Goal: Transaction & Acquisition: Book appointment/travel/reservation

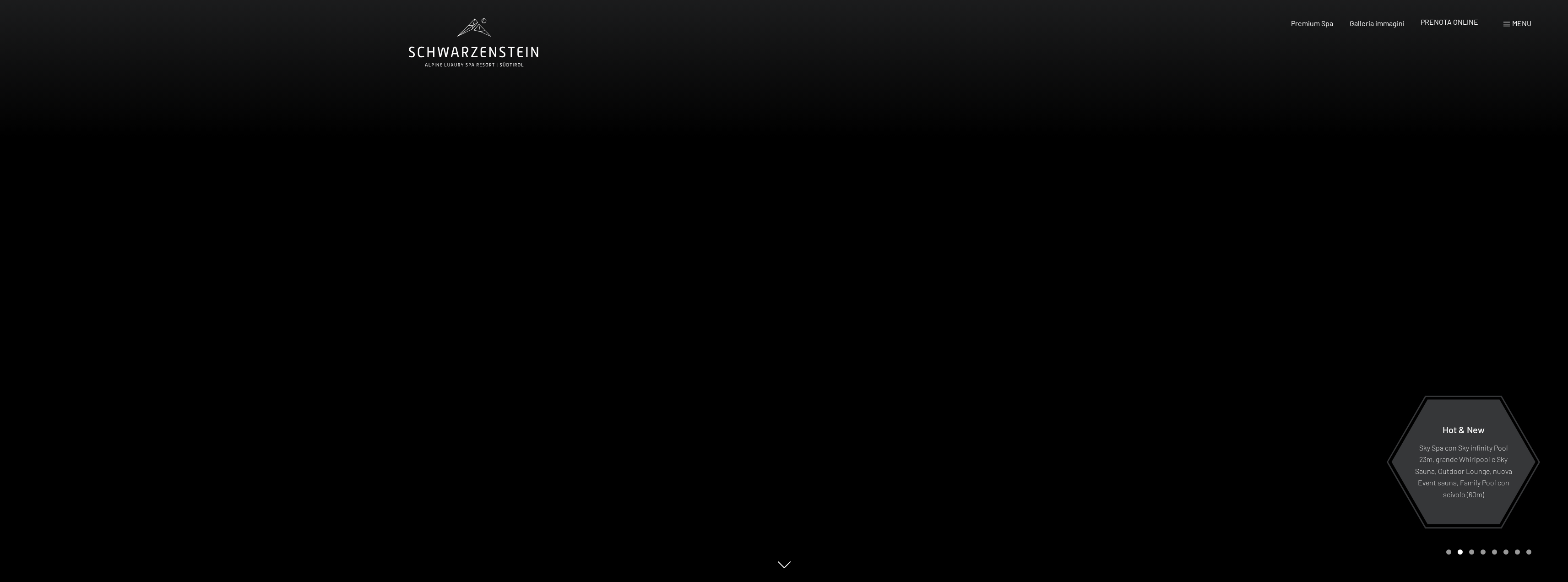
click at [1454, 26] on span "PRENOTA ONLINE" at bounding box center [1449, 22] width 58 height 9
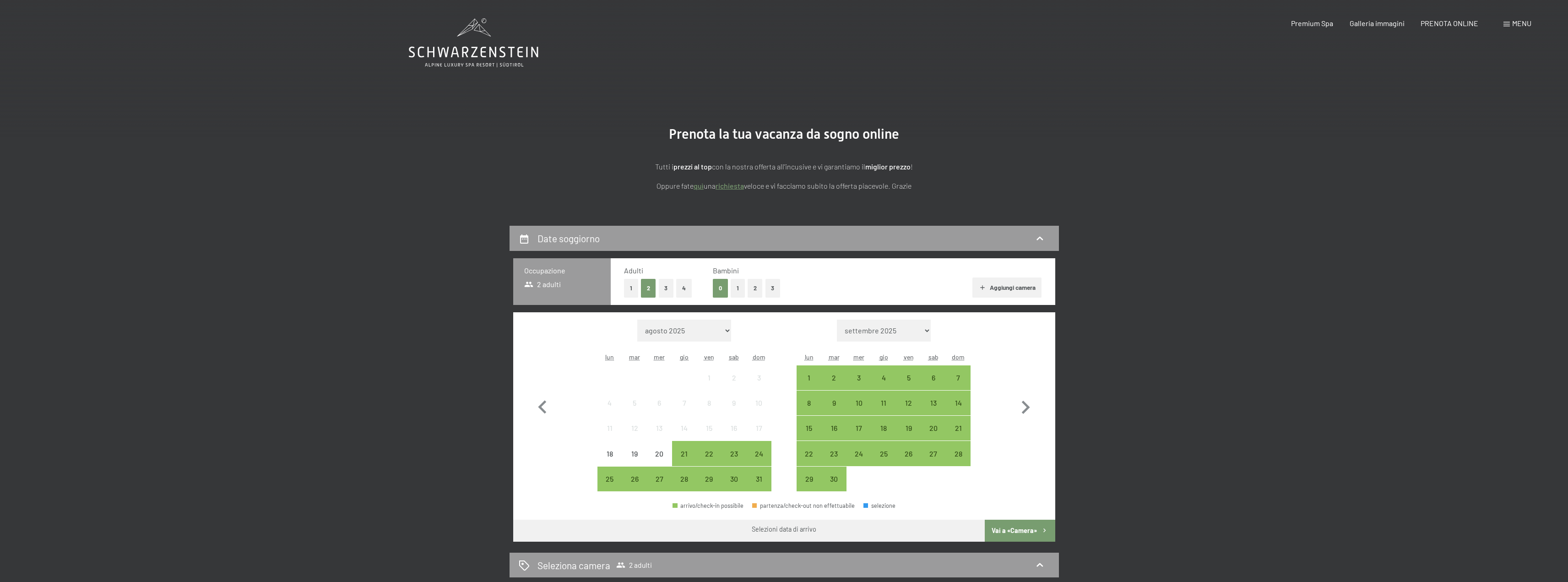
click at [759, 292] on button "2" at bounding box center [755, 288] width 15 height 19
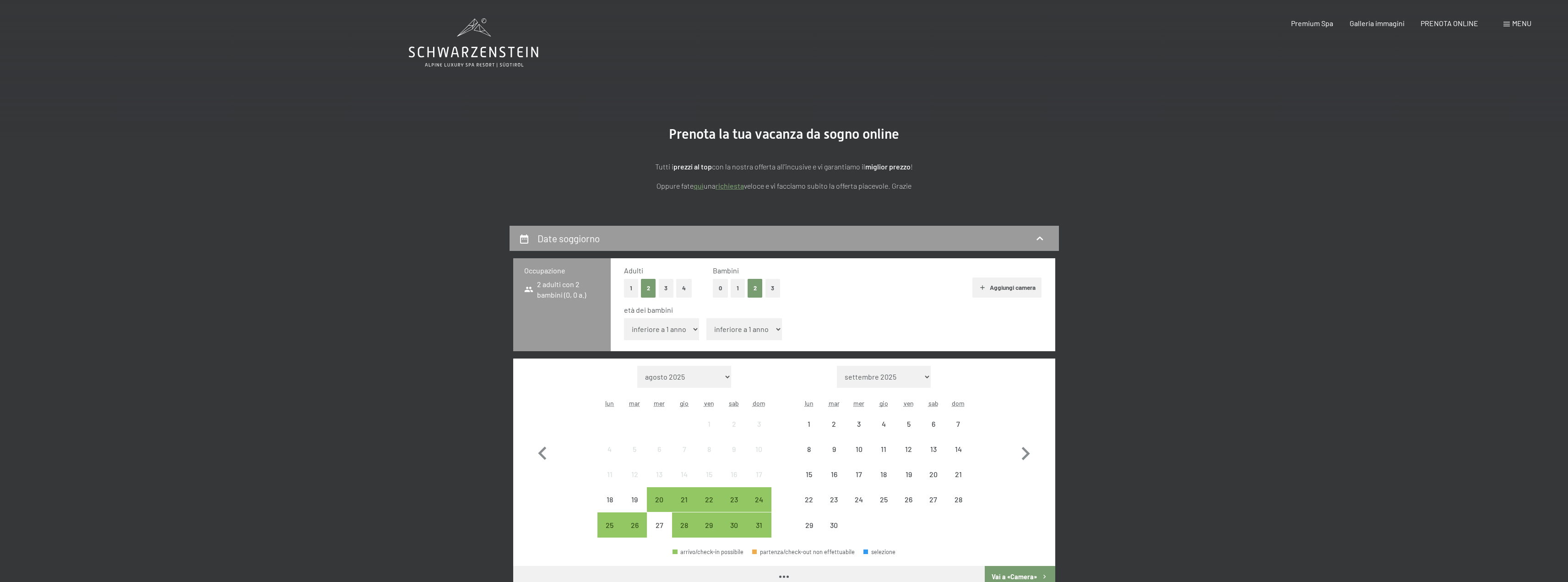
click at [757, 335] on select "inferiore a 1 anno 1 anno 2 anni 3 anni 4 anni 5 anni 6 anni 7 anni 8 anni 9 an…" at bounding box center [744, 329] width 75 height 22
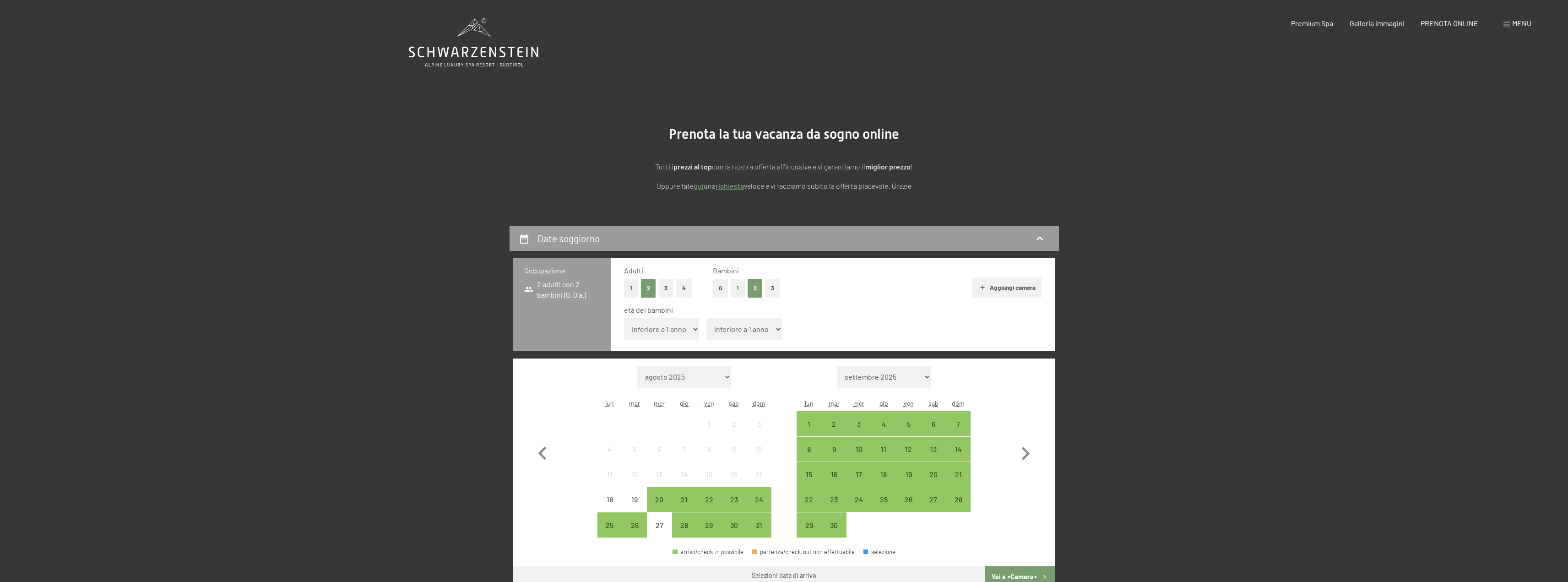
select select "9"
click at [707, 318] on select "inferiore a 1 anno 1 anno 2 anni 3 anni 4 anni 5 anni 6 anni 7 anni 8 anni 9 an…" at bounding box center [744, 329] width 75 height 22
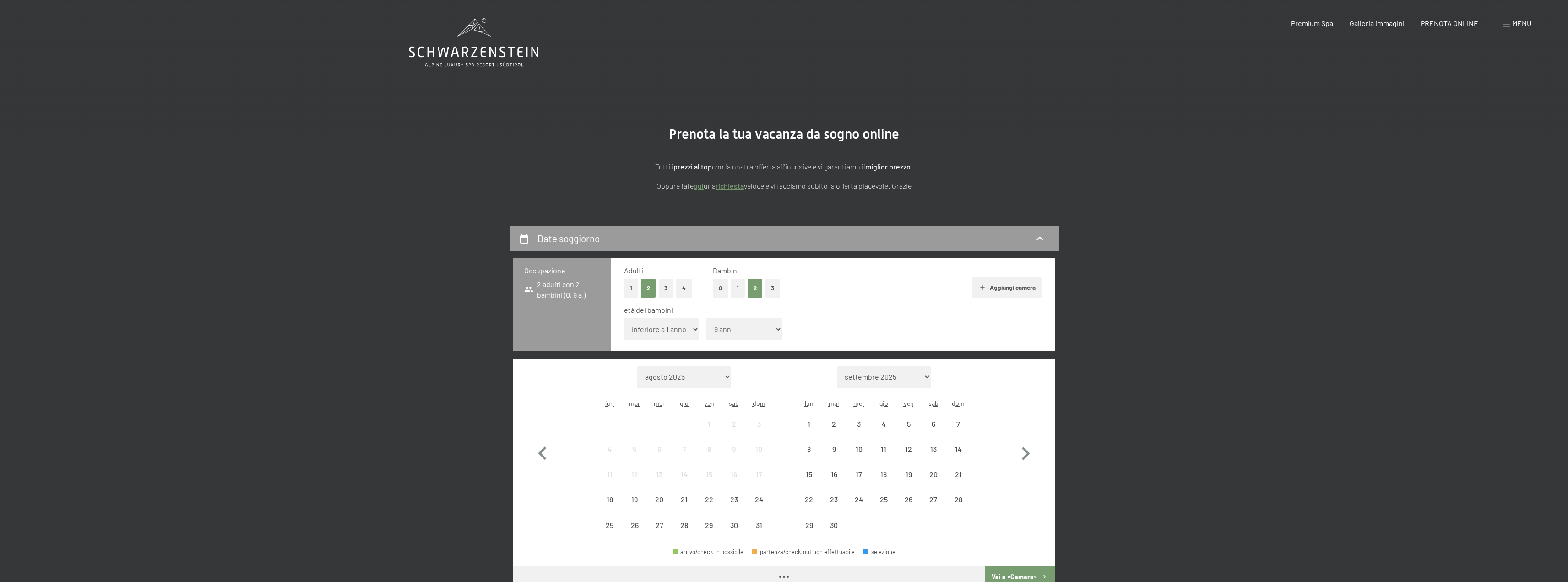
drag, startPoint x: 686, startPoint y: 324, endPoint x: 686, endPoint y: 331, distance: 7.0
click at [686, 324] on select "inferiore a 1 anno 1 anno 2 anni 3 anni 4 anni 5 anni 6 anni 7 anni 8 anni 9 an…" at bounding box center [662, 329] width 75 height 22
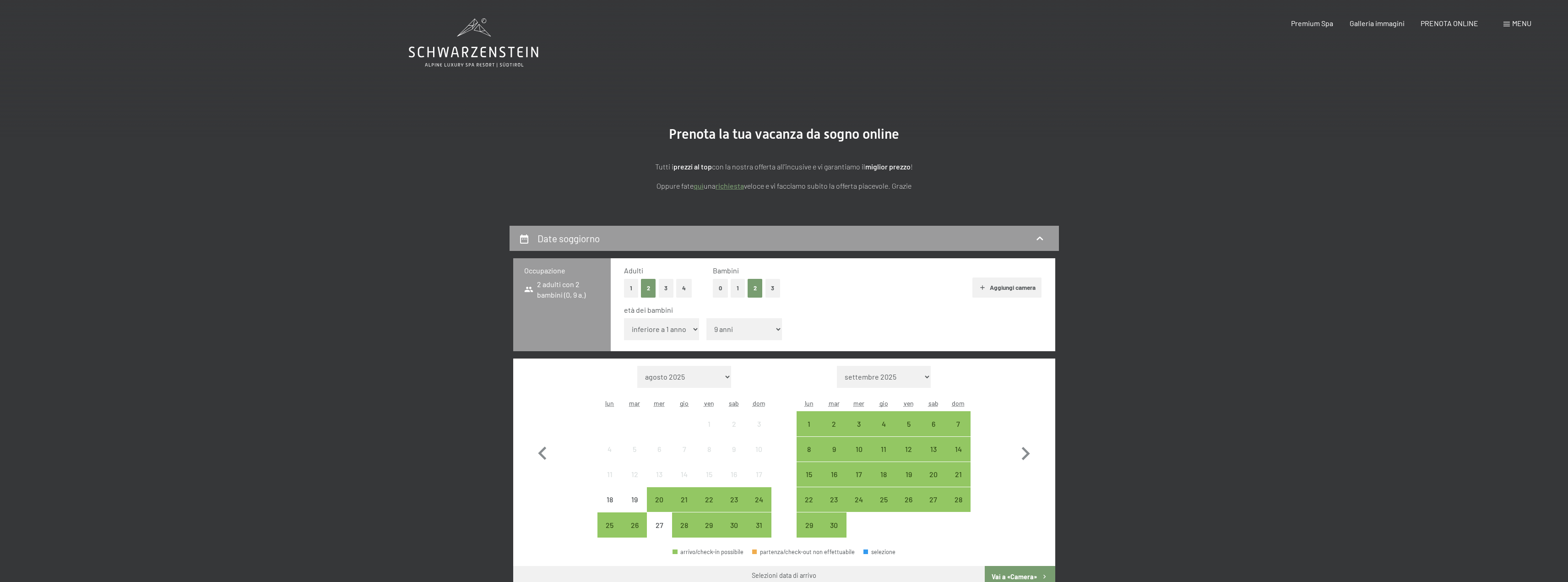
select select "12"
click at [624, 318] on select "inferiore a 1 anno 1 anno 2 anni 3 anni 4 anni 5 anni 6 anni 7 anni 8 anni 9 an…" at bounding box center [662, 329] width 75 height 22
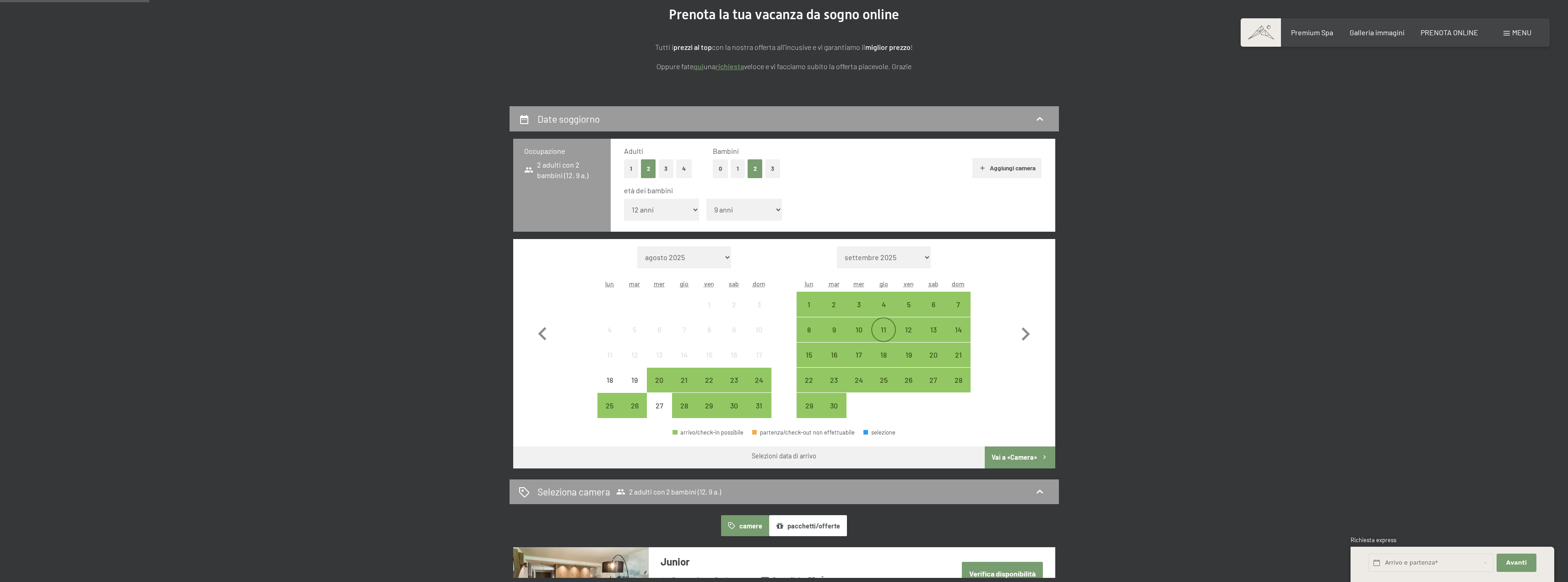
scroll to position [138, 0]
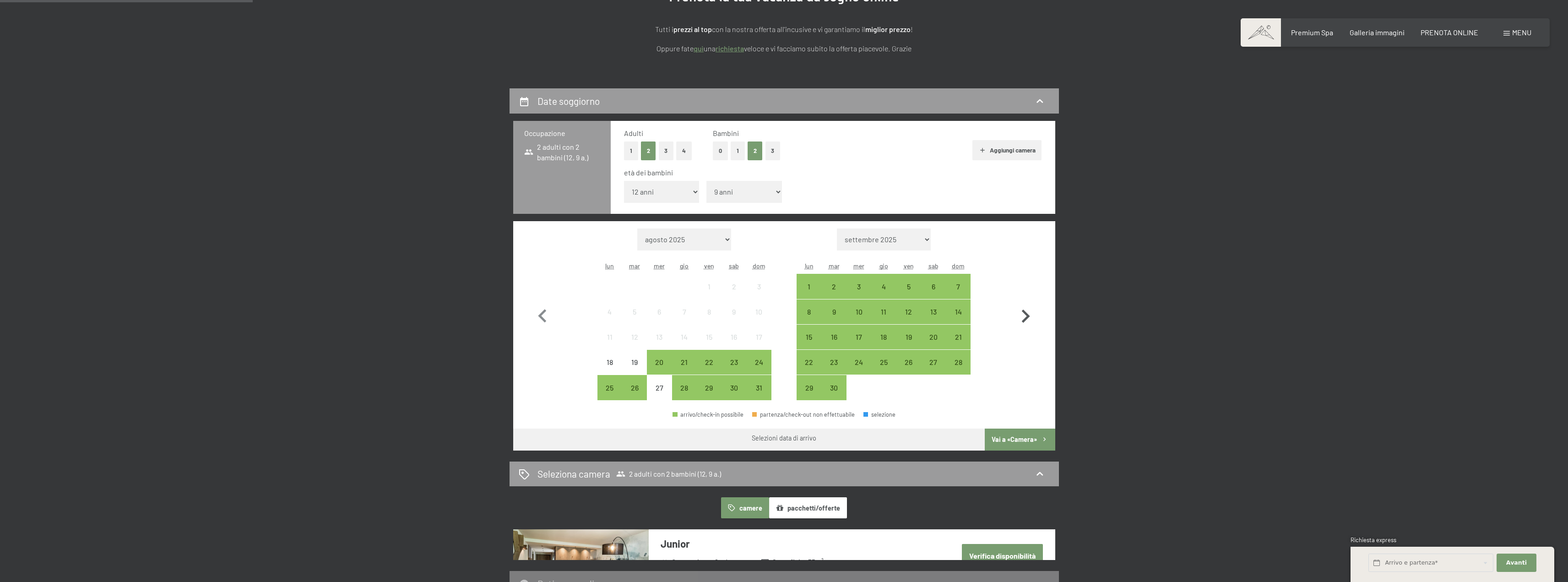
click at [1024, 322] on icon "button" at bounding box center [1026, 317] width 27 height 27
select select "2025-09-01"
select select "2025-10-01"
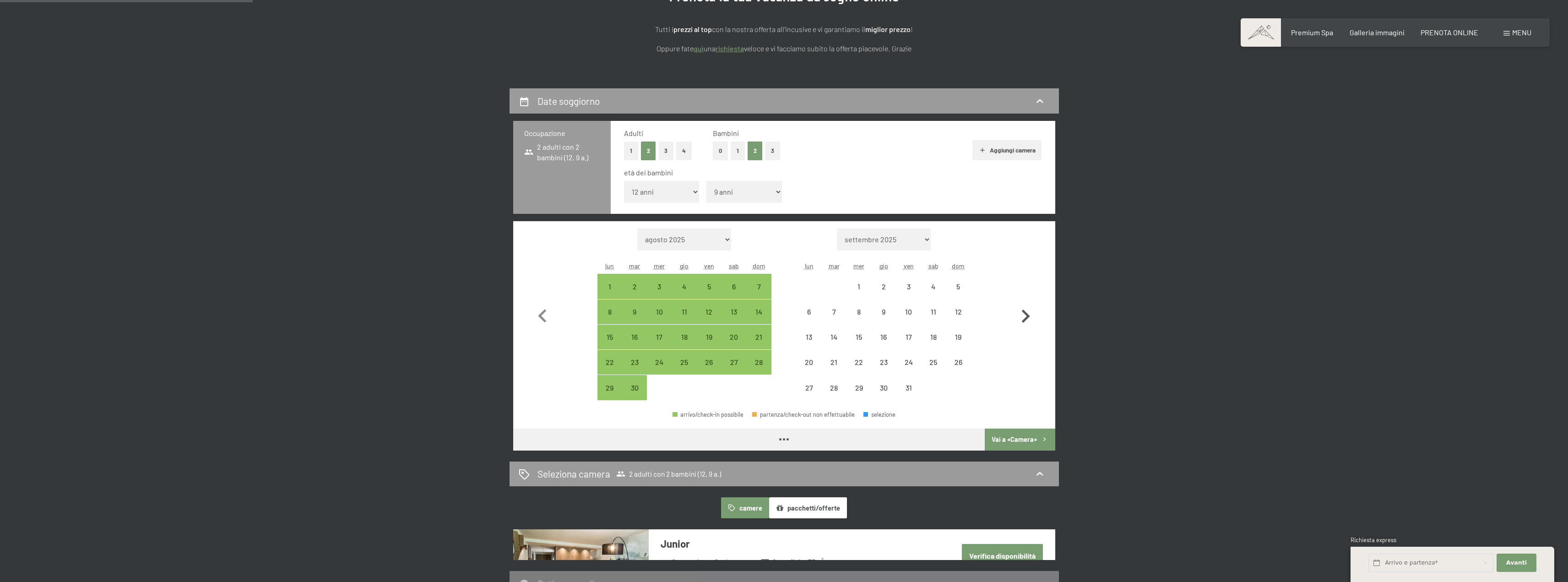
click at [1024, 322] on icon "button" at bounding box center [1026, 317] width 27 height 27
select select "2025-10-01"
select select "2025-11-01"
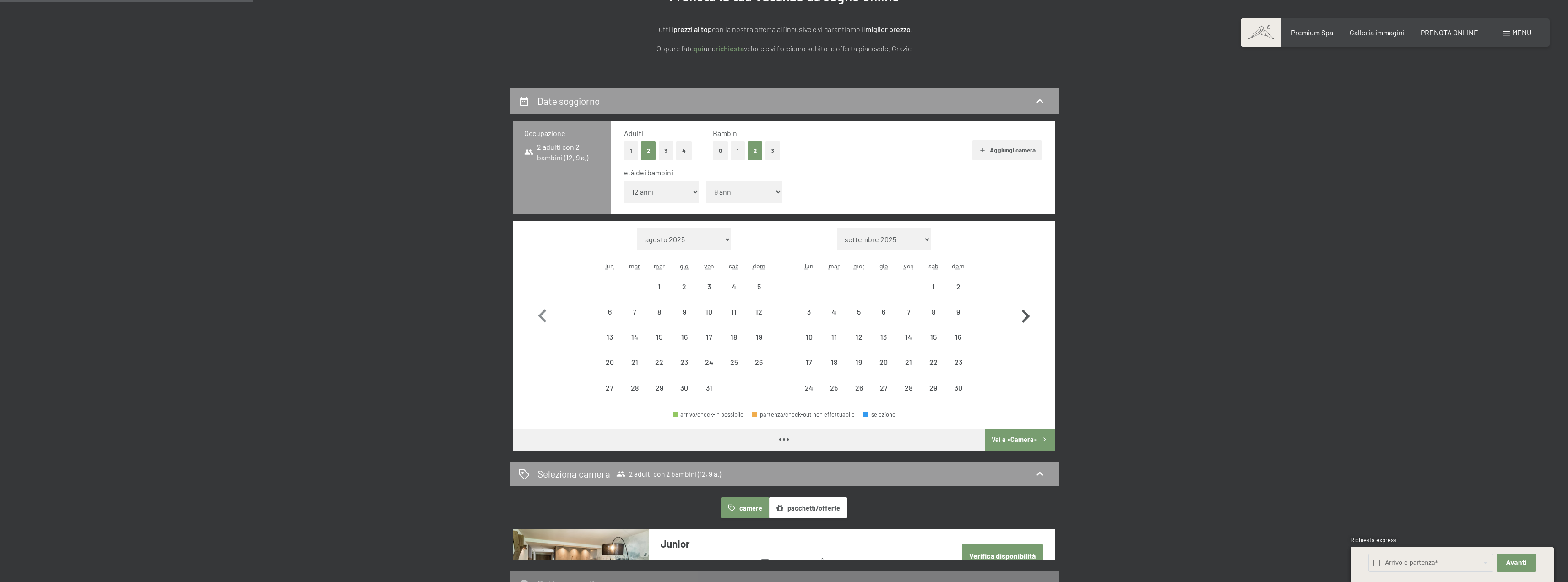
select select "2025-10-01"
select select "2025-11-01"
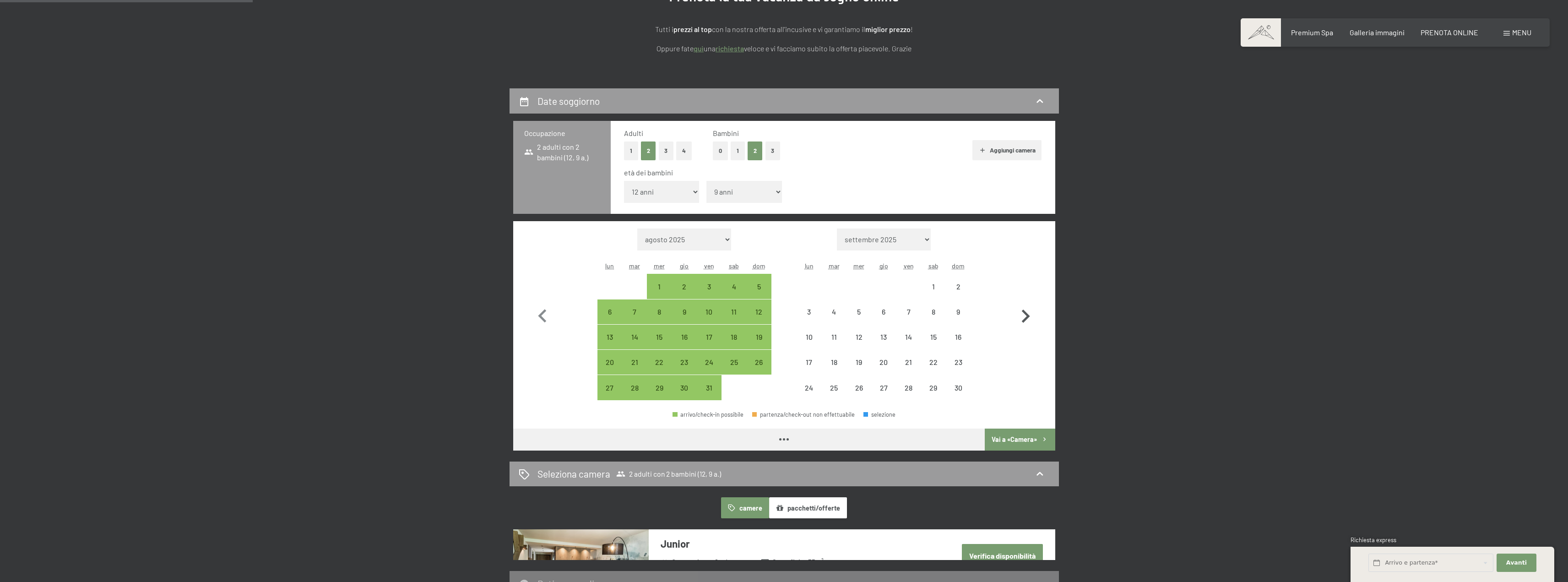
click at [1024, 322] on icon "button" at bounding box center [1026, 317] width 27 height 27
select select "2025-11-01"
select select "2025-12-01"
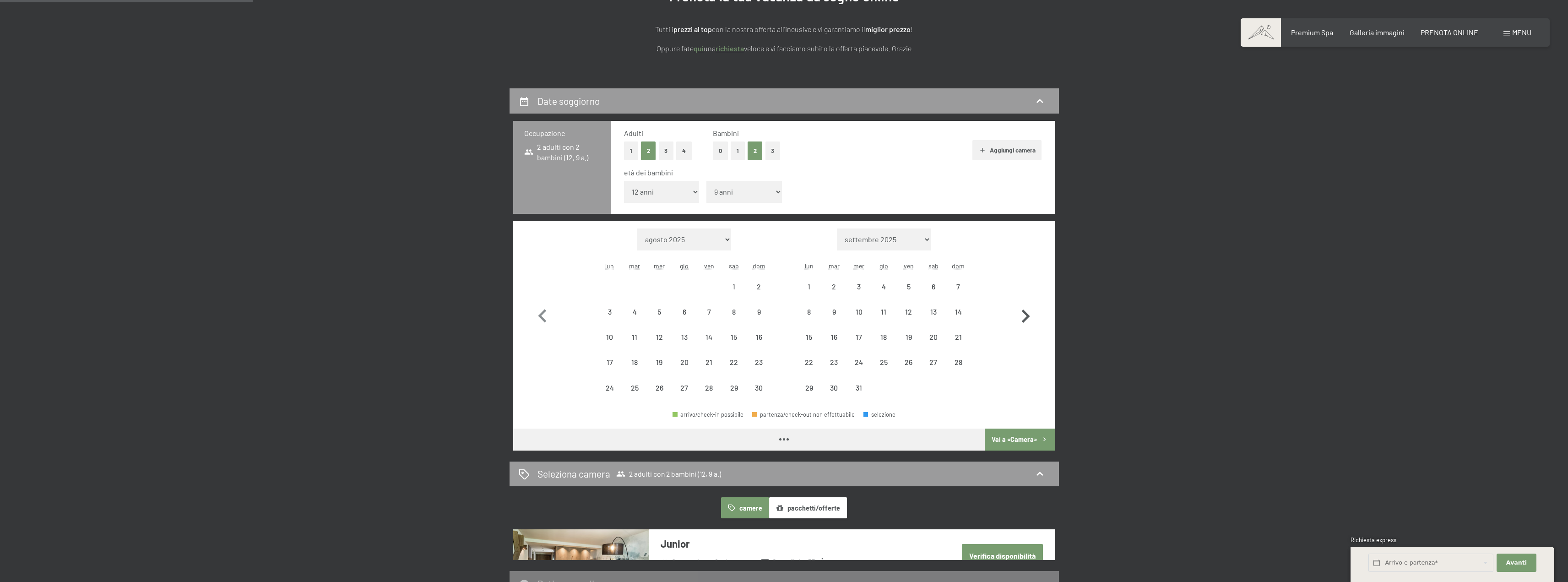
select select "2025-11-01"
select select "2025-12-01"
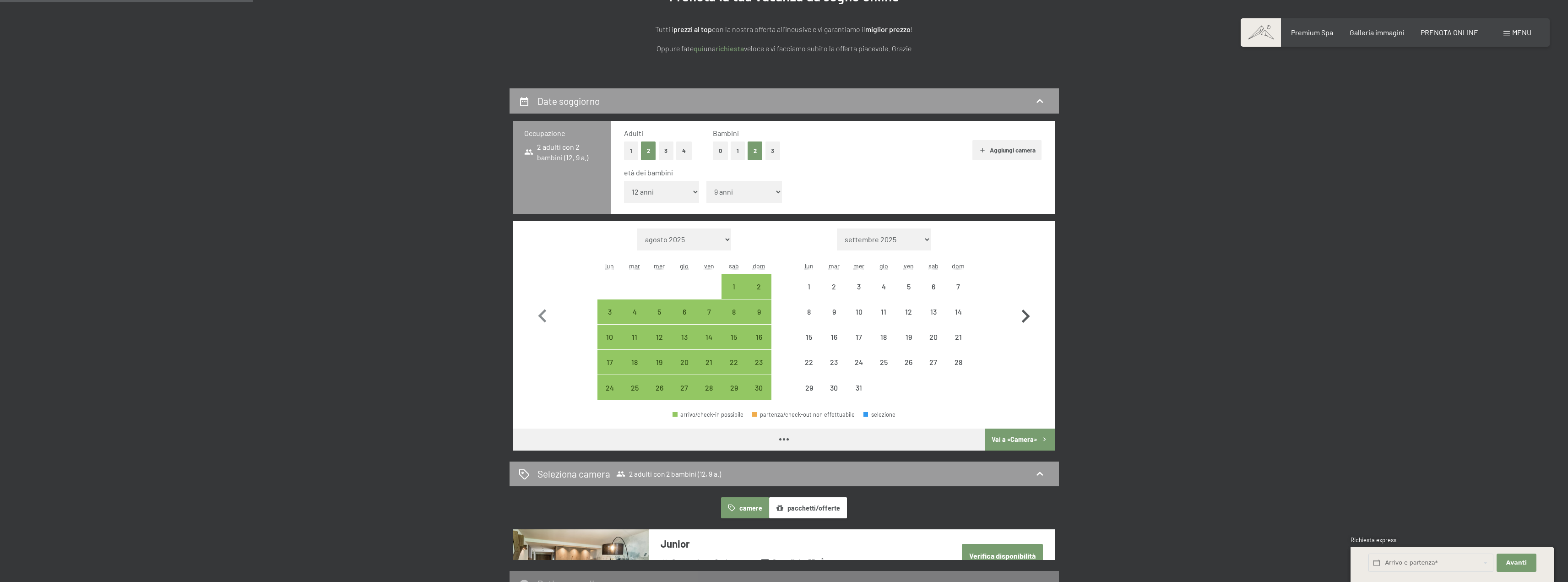
select select "2025-11-01"
select select "2025-12-01"
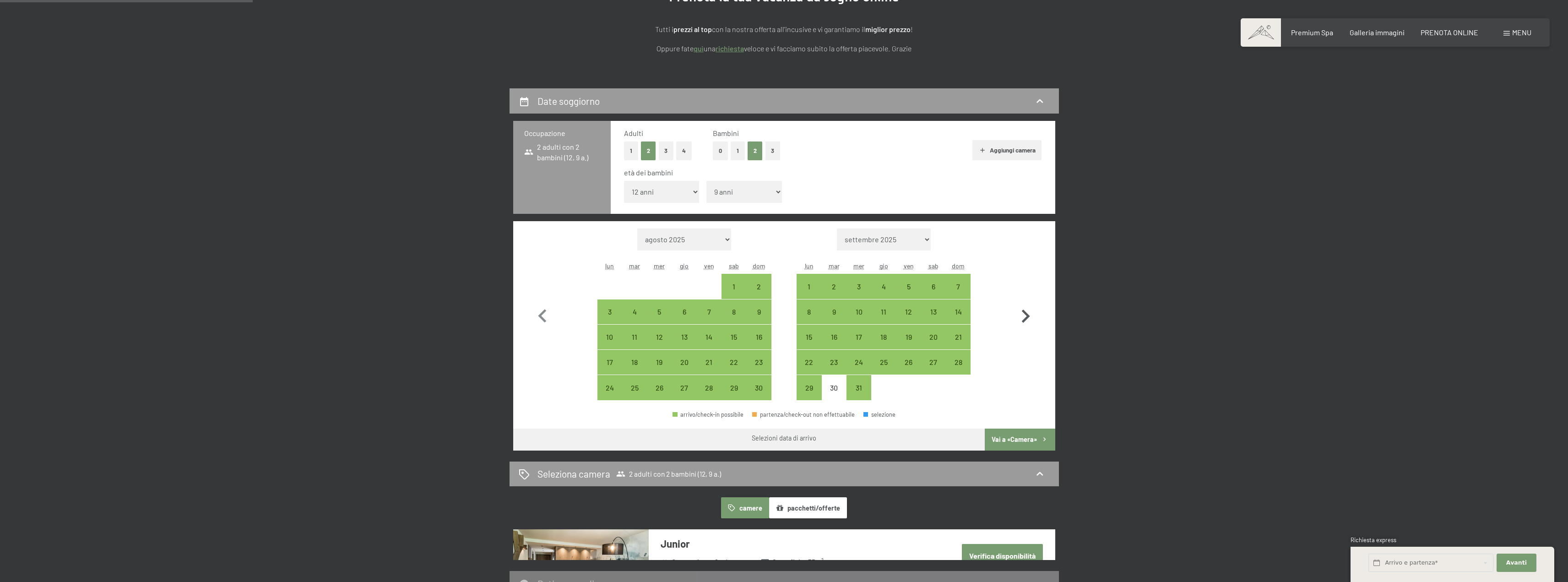
click at [1024, 322] on icon "button" at bounding box center [1026, 317] width 27 height 27
select select "2025-12-01"
select select "2026-01-01"
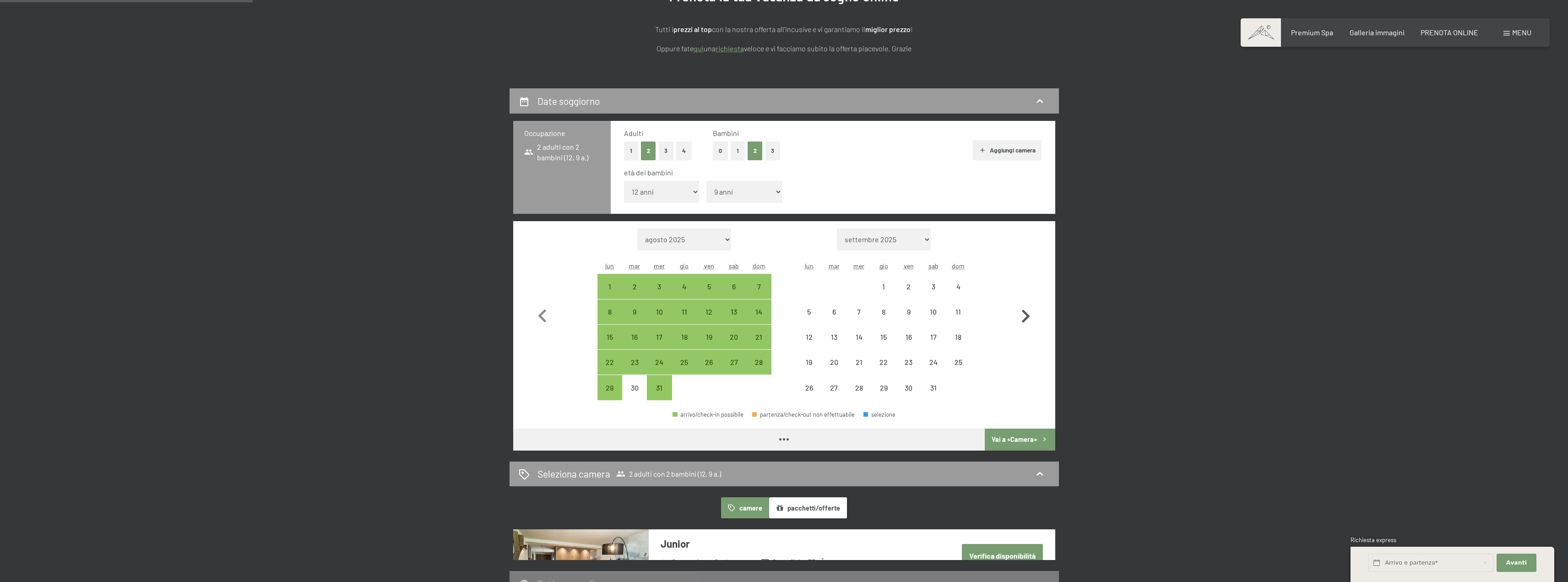
select select "2025-12-01"
select select "2026-01-01"
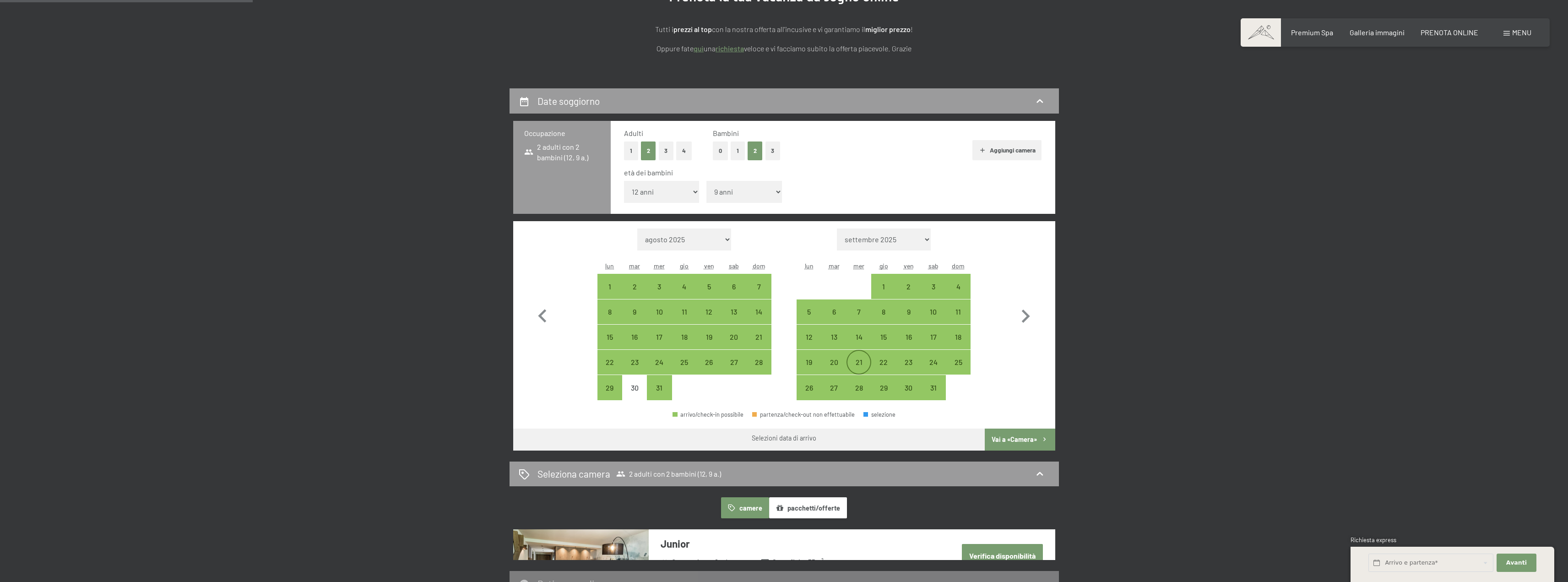
drag, startPoint x: 805, startPoint y: 362, endPoint x: 861, endPoint y: 366, distance: 56.1
click at [805, 362] on div "19" at bounding box center [809, 370] width 23 height 23
select select "2025-12-01"
select select "2026-01-01"
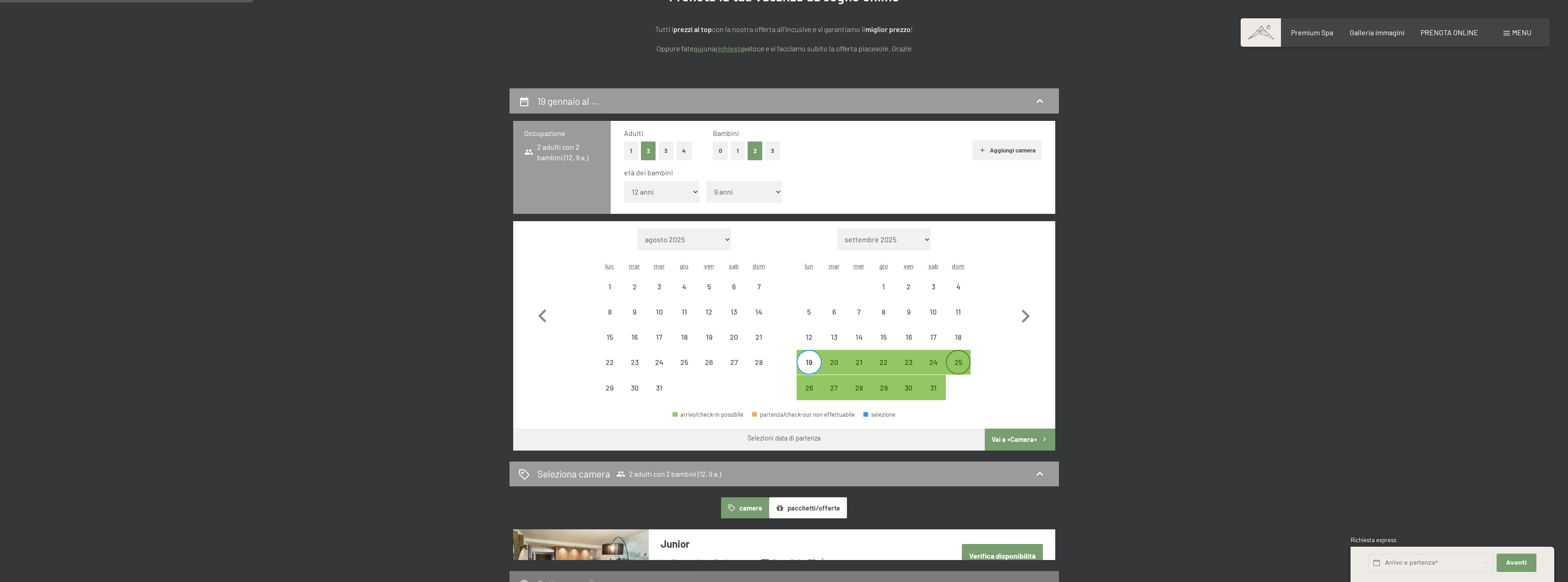
click at [958, 365] on div "25" at bounding box center [958, 370] width 23 height 23
select select "2025-12-01"
select select "2026-01-01"
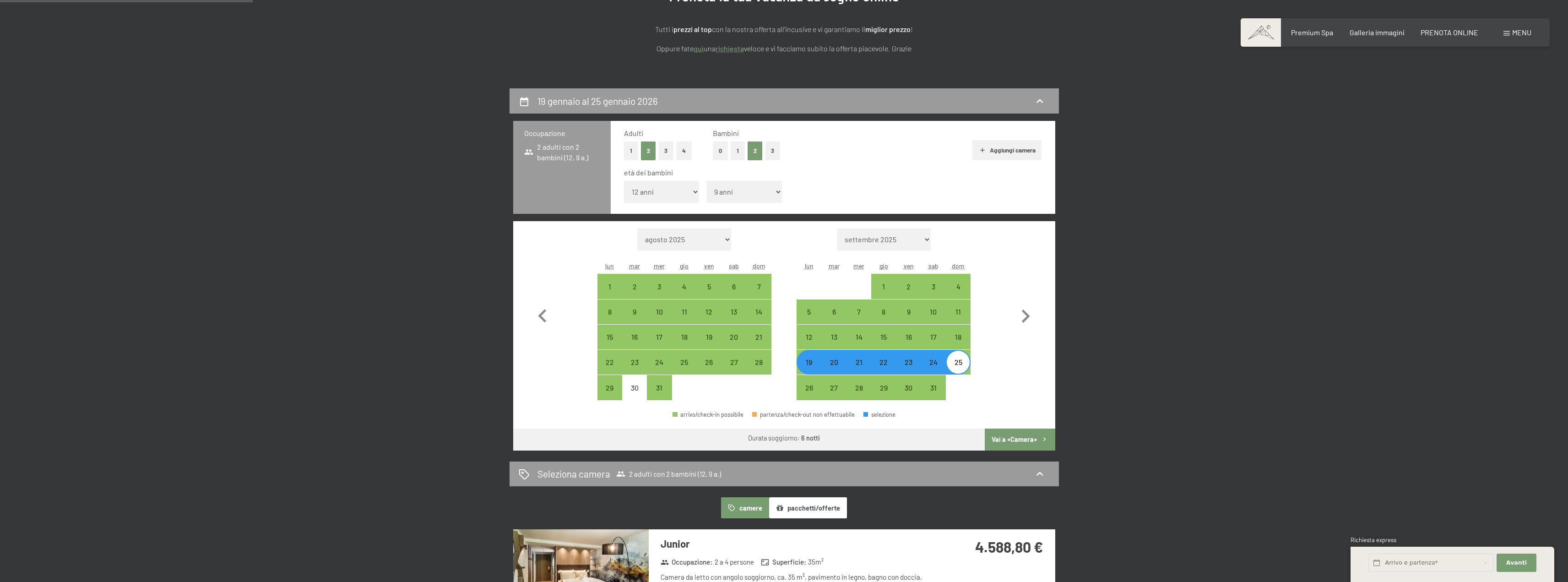
click at [1017, 441] on button "Vai a «Camera»" at bounding box center [1020, 440] width 70 height 22
select select "2025-12-01"
select select "2026-01-01"
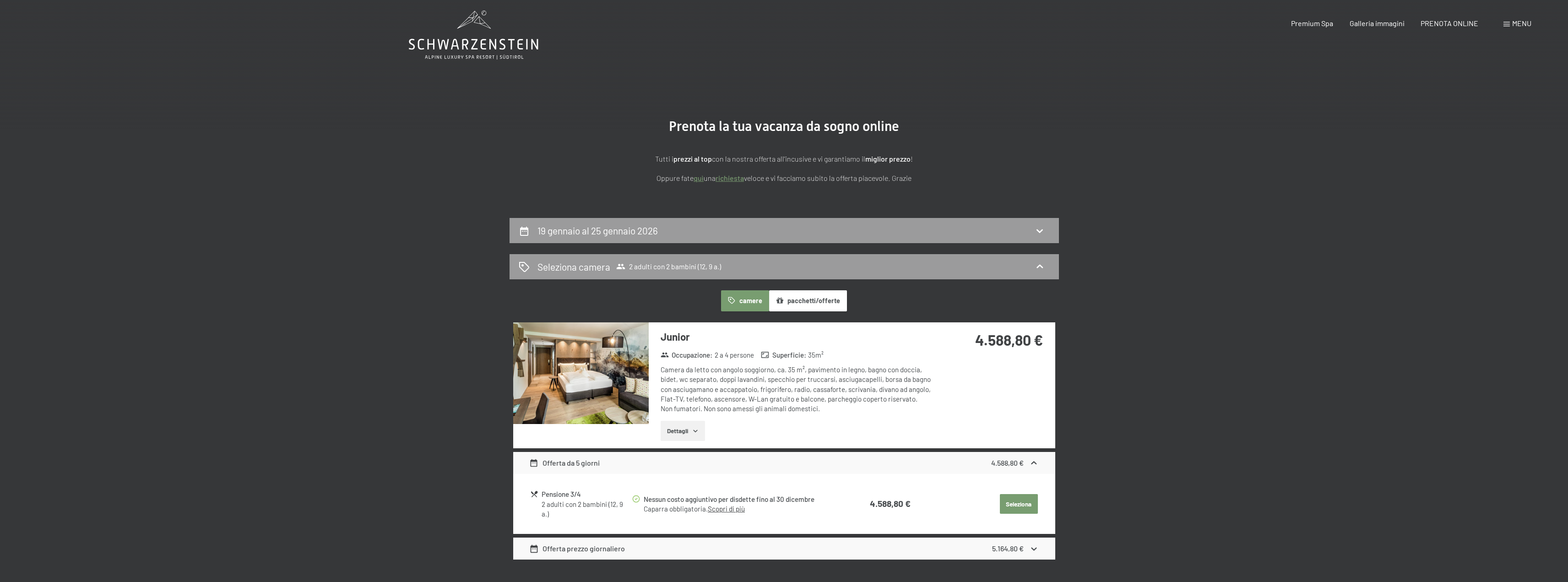
scroll to position [0, 0]
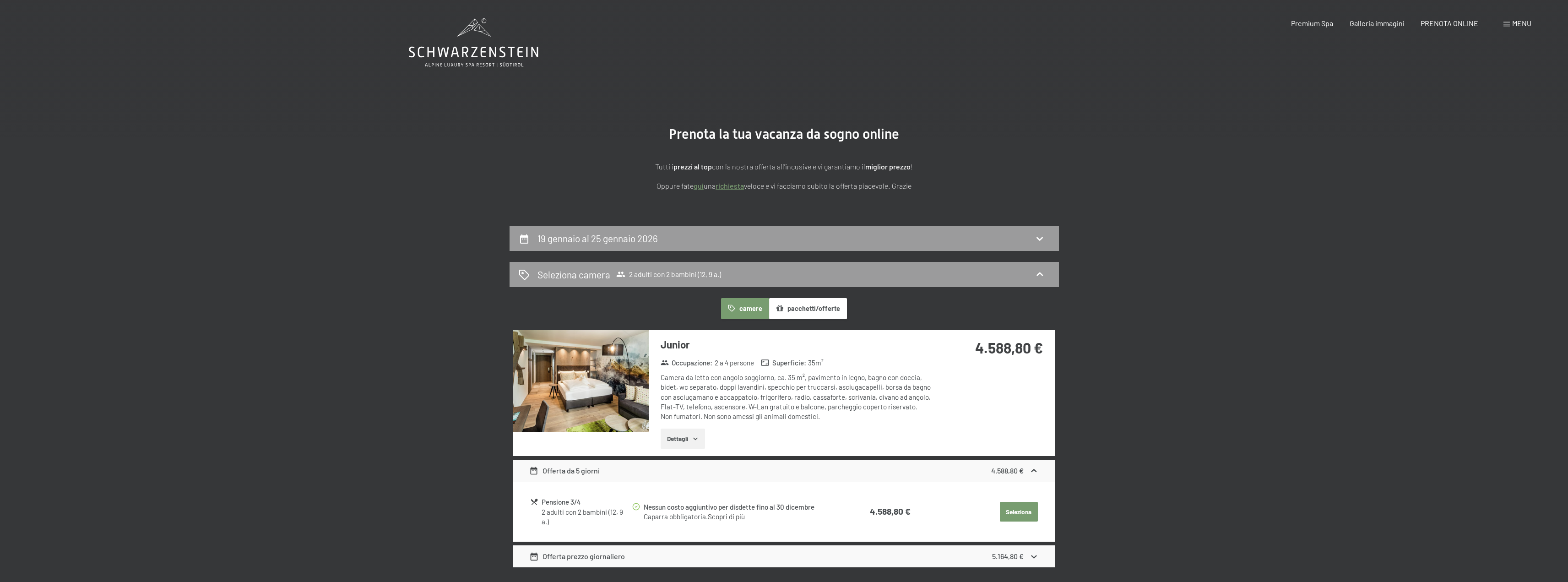
click at [492, 47] on icon at bounding box center [474, 43] width 130 height 49
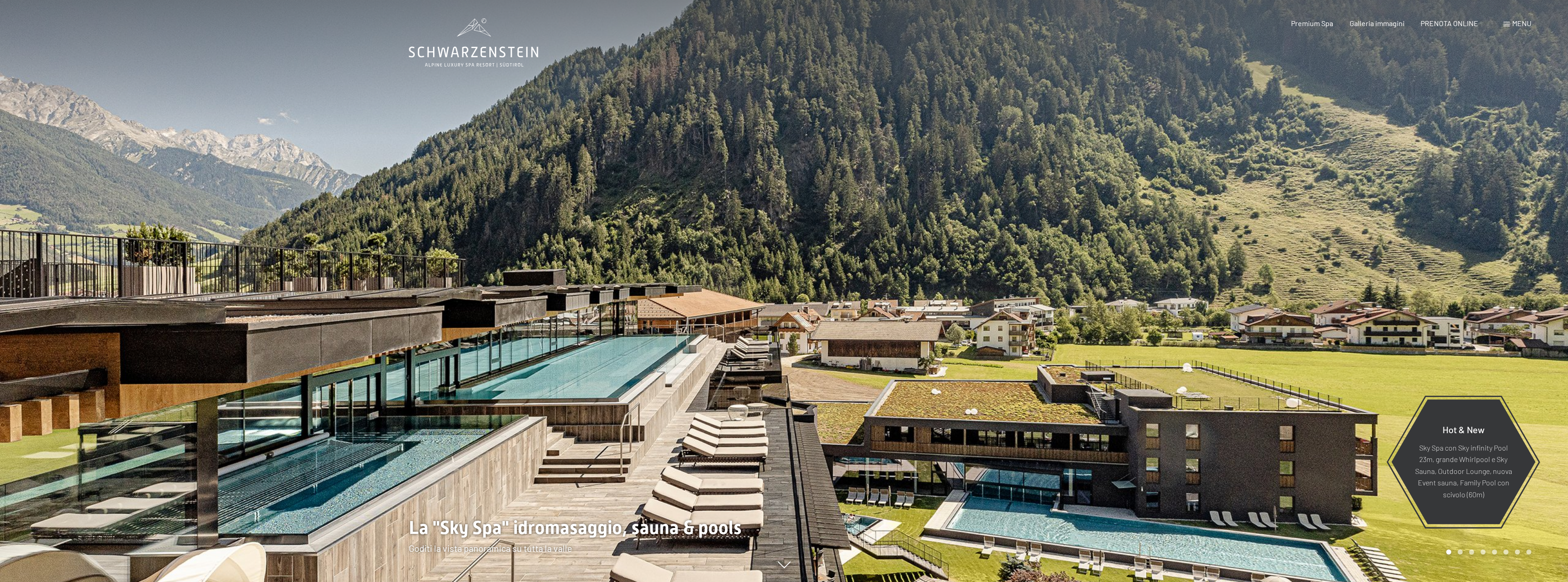
drag, startPoint x: 618, startPoint y: 256, endPoint x: 891, endPoint y: 244, distance: 273.3
click at [891, 581] on div at bounding box center [784, 582] width 751 height 0
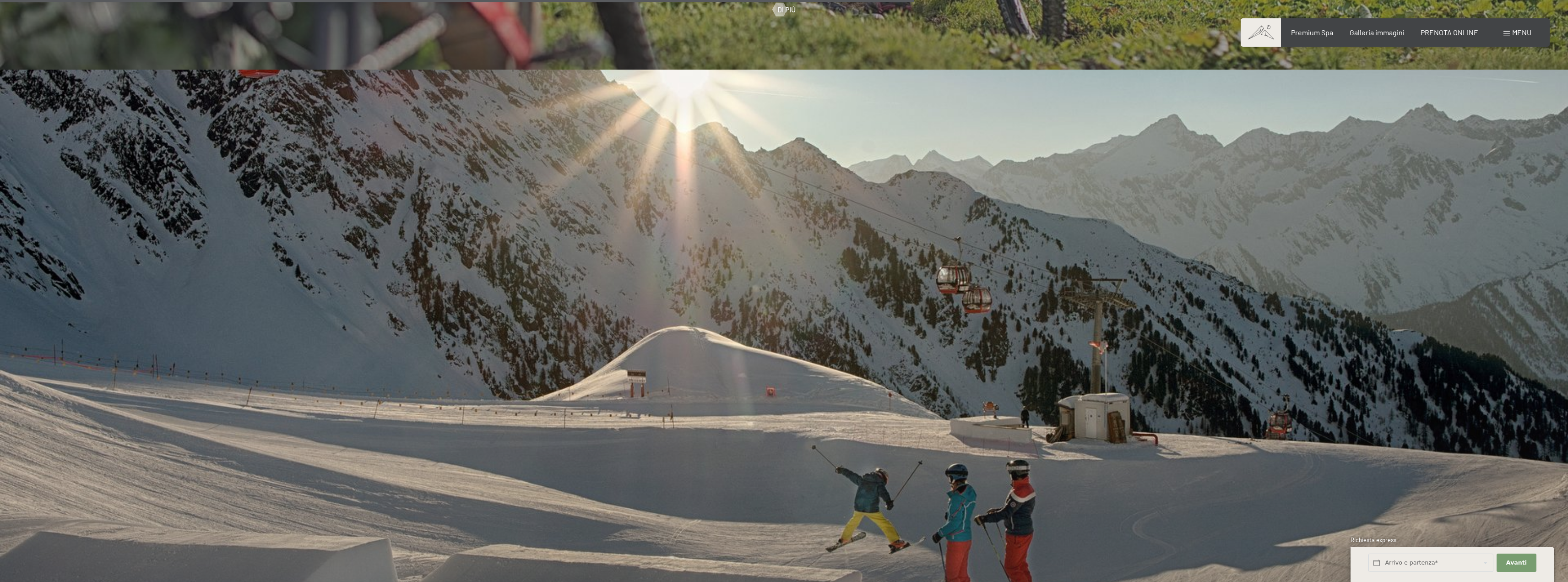
scroll to position [3754, 0]
